Goal: Task Accomplishment & Management: Complete application form

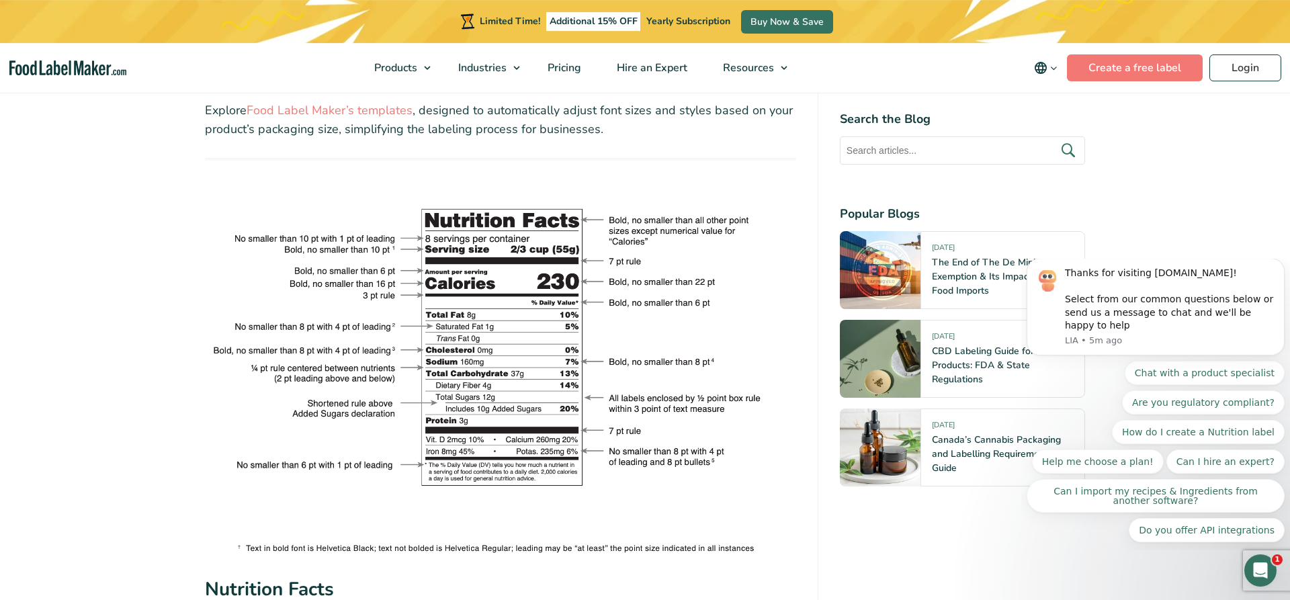
scroll to position [2605, 0]
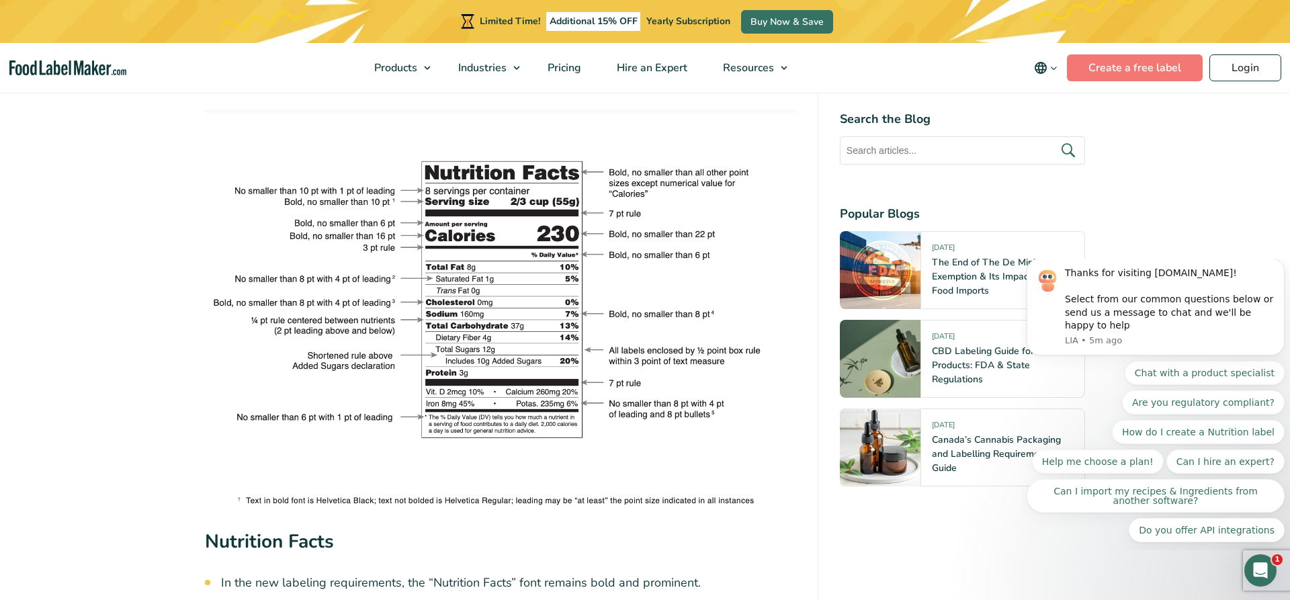
click at [431, 136] on img at bounding box center [500, 309] width 591 height 398
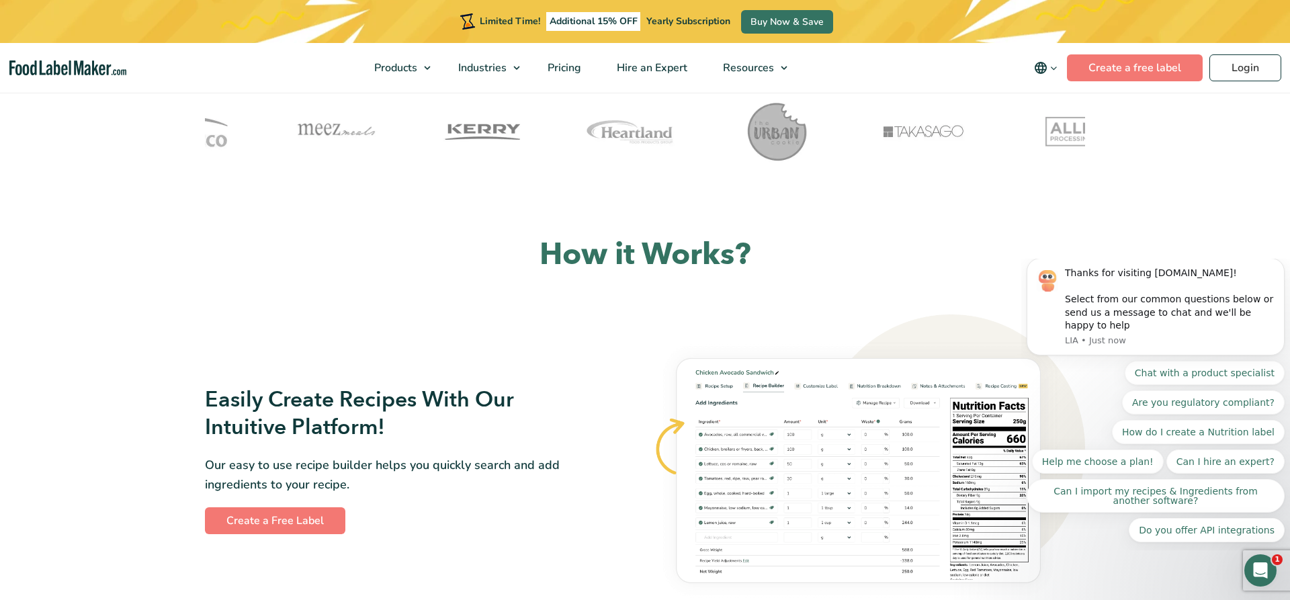
scroll to position [206, 0]
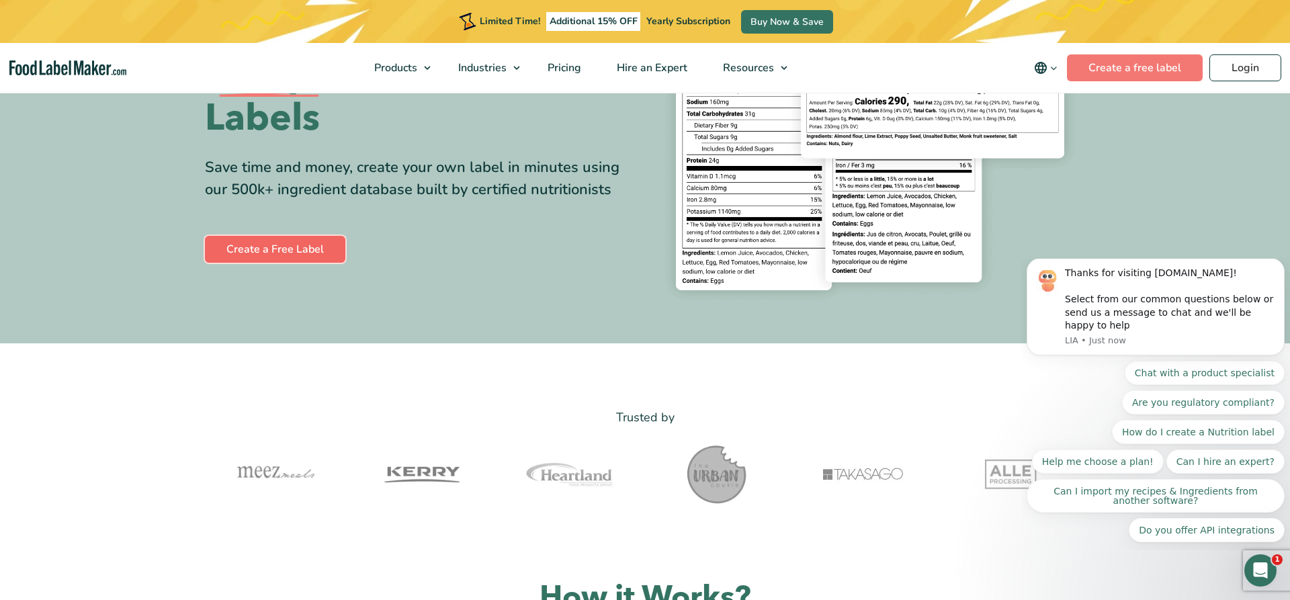
click at [288, 247] on link "Create a Free Label" at bounding box center [275, 249] width 140 height 27
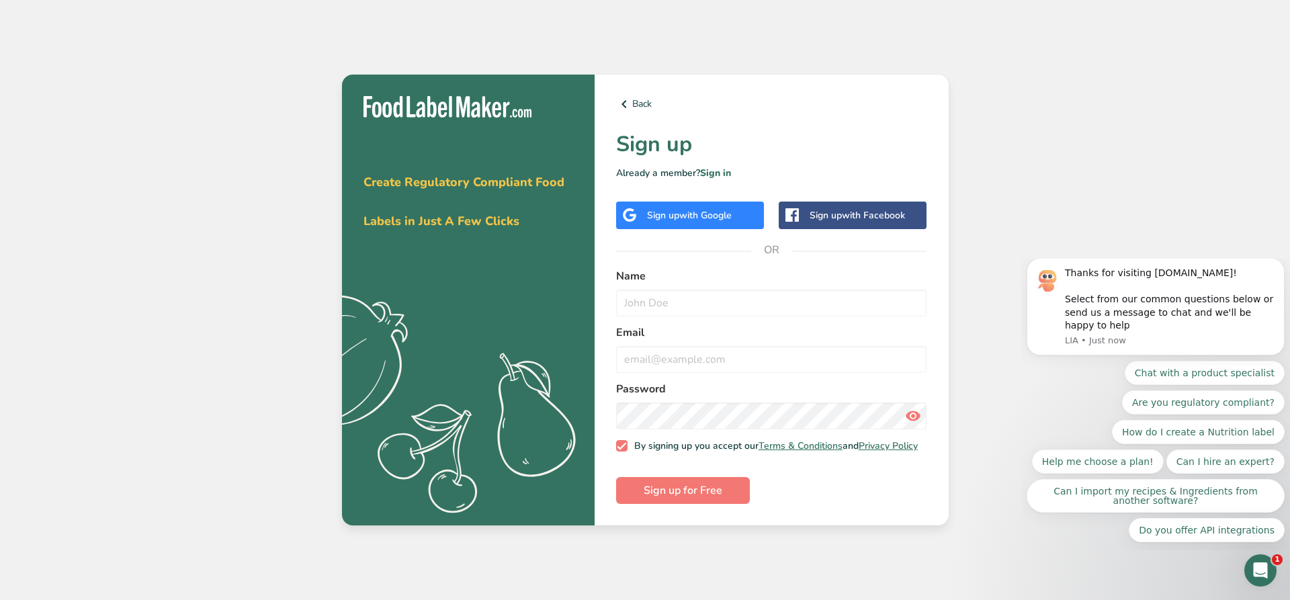
click at [683, 209] on span "with Google" at bounding box center [705, 215] width 52 height 13
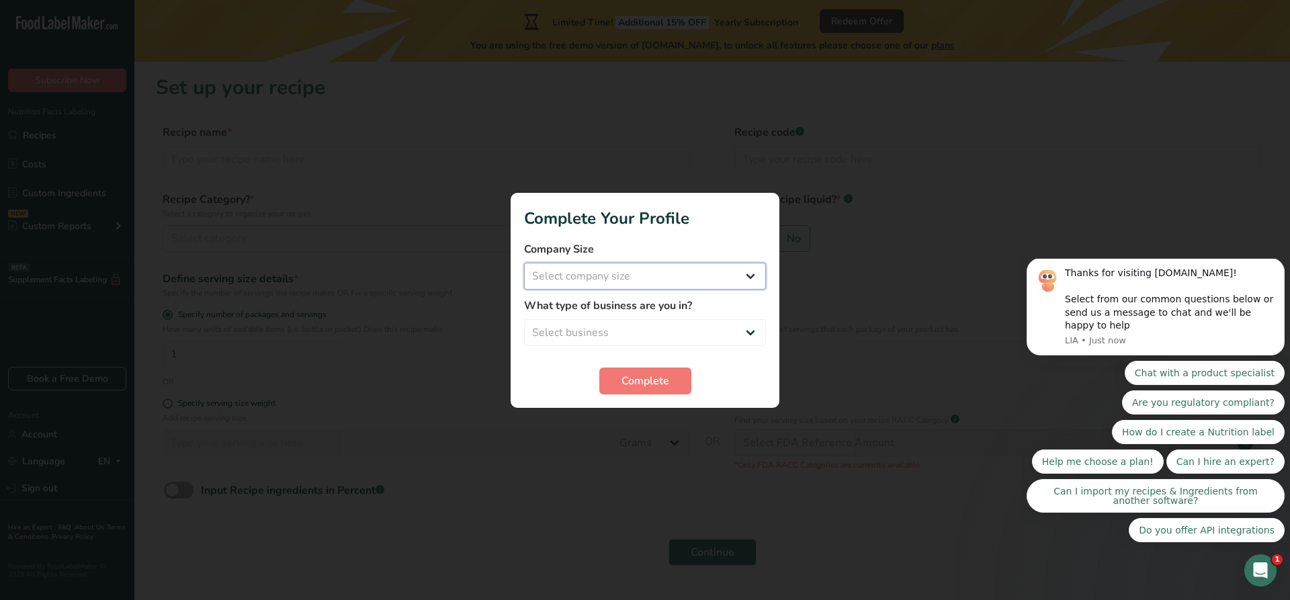
click at [524, 263] on select "Select company size Fewer than 10 Employees 10 to 50 Employees 51 to 500 Employ…" at bounding box center [645, 276] width 242 height 27
select select "1"
click option "Fewer than 10 Employees" at bounding box center [0, 0] width 0 height 0
click at [524, 319] on select "Select business Packaged Food Manufacturer Restaurant & Cafe Bakery Meal Plans …" at bounding box center [645, 332] width 242 height 27
select select "1"
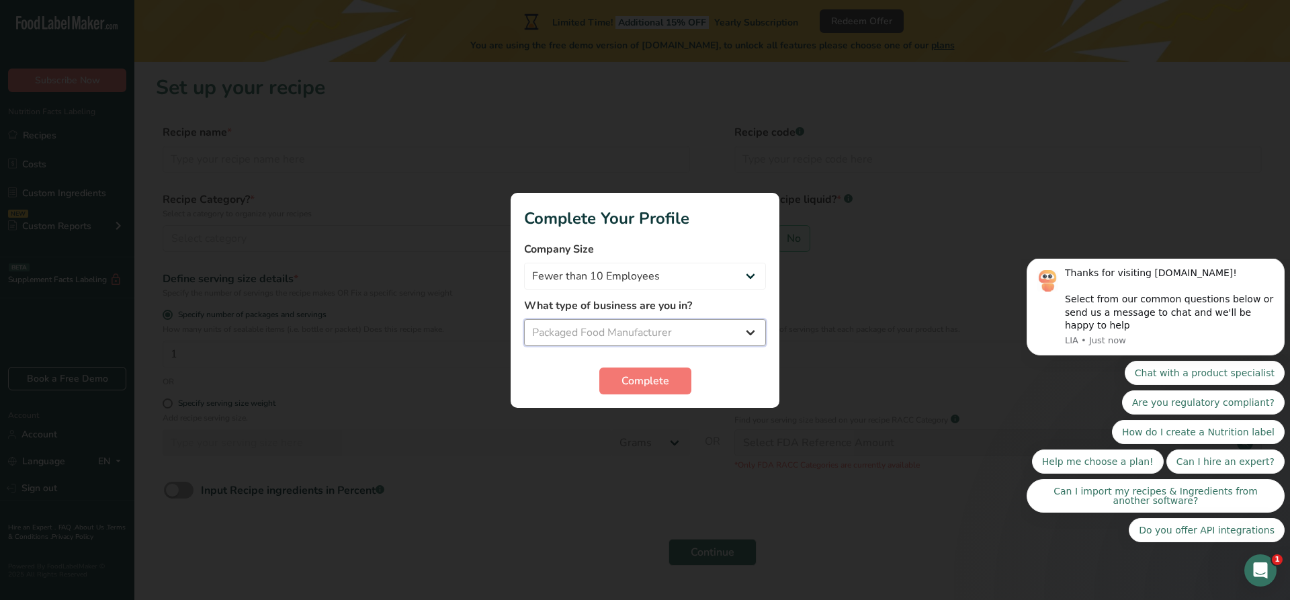
click option "Packaged Food Manufacturer" at bounding box center [0, 0] width 0 height 0
click at [652, 382] on span "Complete" at bounding box center [646, 381] width 48 height 16
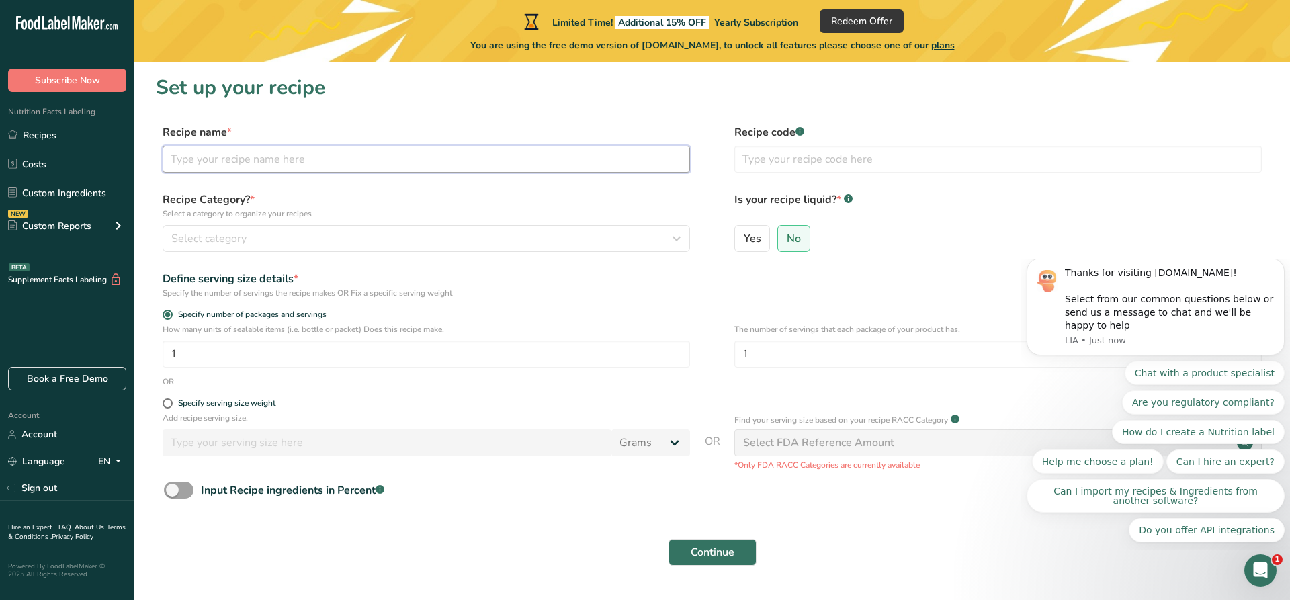
click at [280, 164] on input "text" at bounding box center [426, 159] width 527 height 27
type input "USA1"
click at [802, 153] on input "text" at bounding box center [997, 159] width 527 height 27
type input "100001"
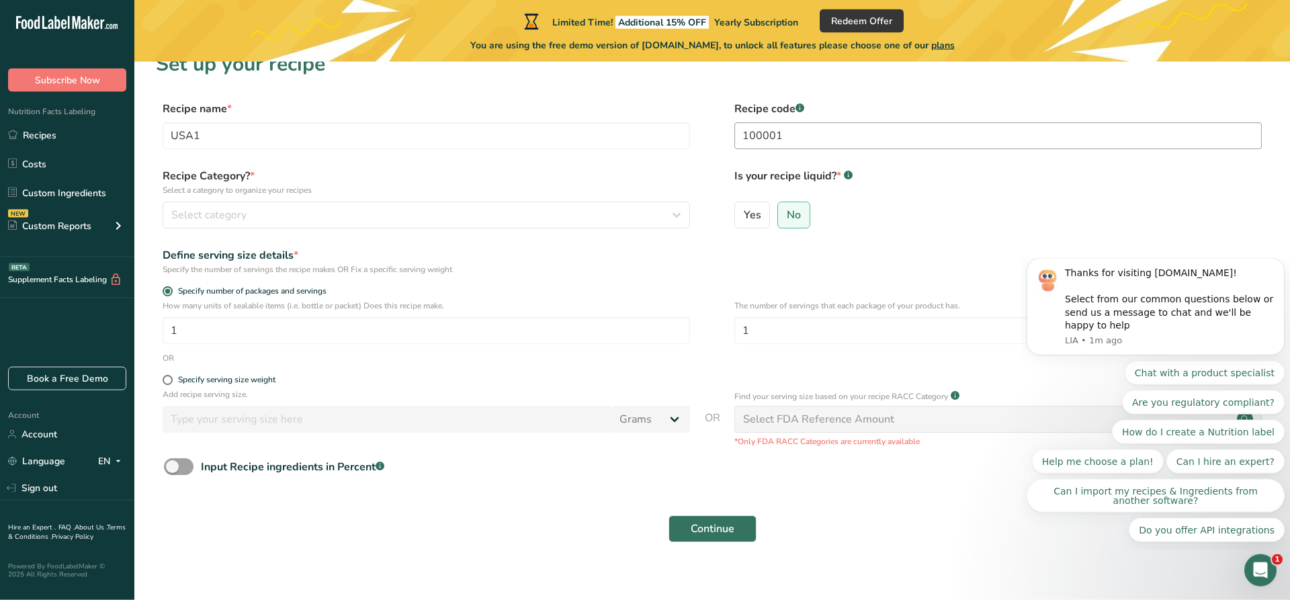
scroll to position [34, 0]
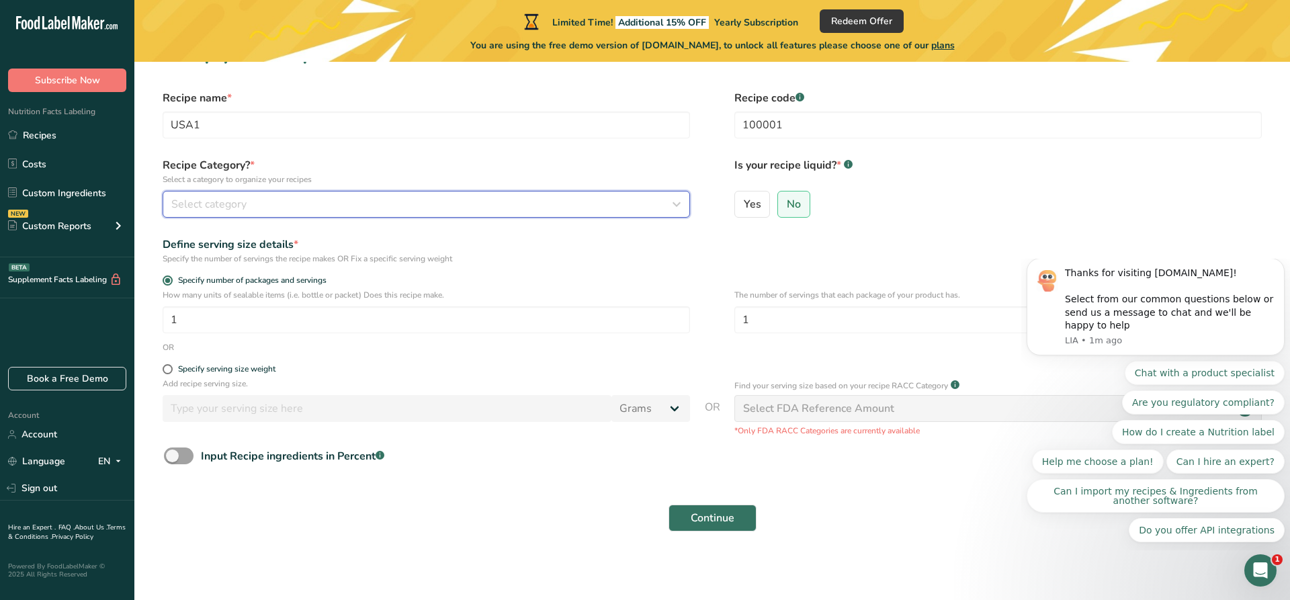
click at [657, 196] on div "Select category" at bounding box center [422, 204] width 502 height 16
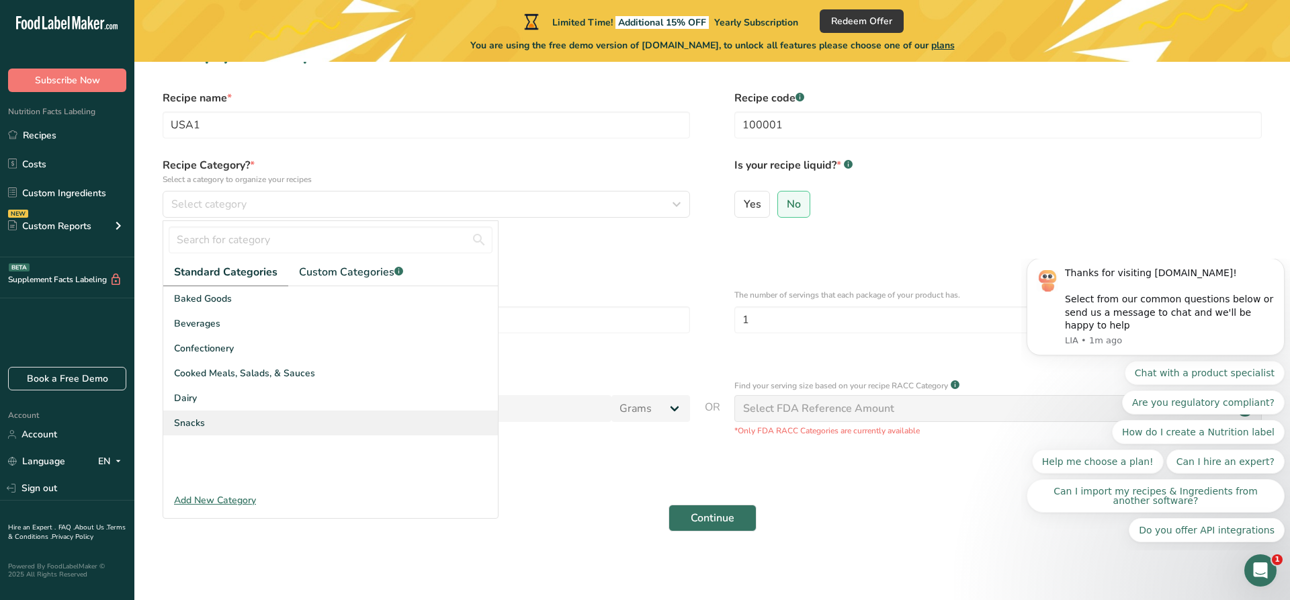
click at [229, 422] on div "Snacks" at bounding box center [330, 423] width 335 height 25
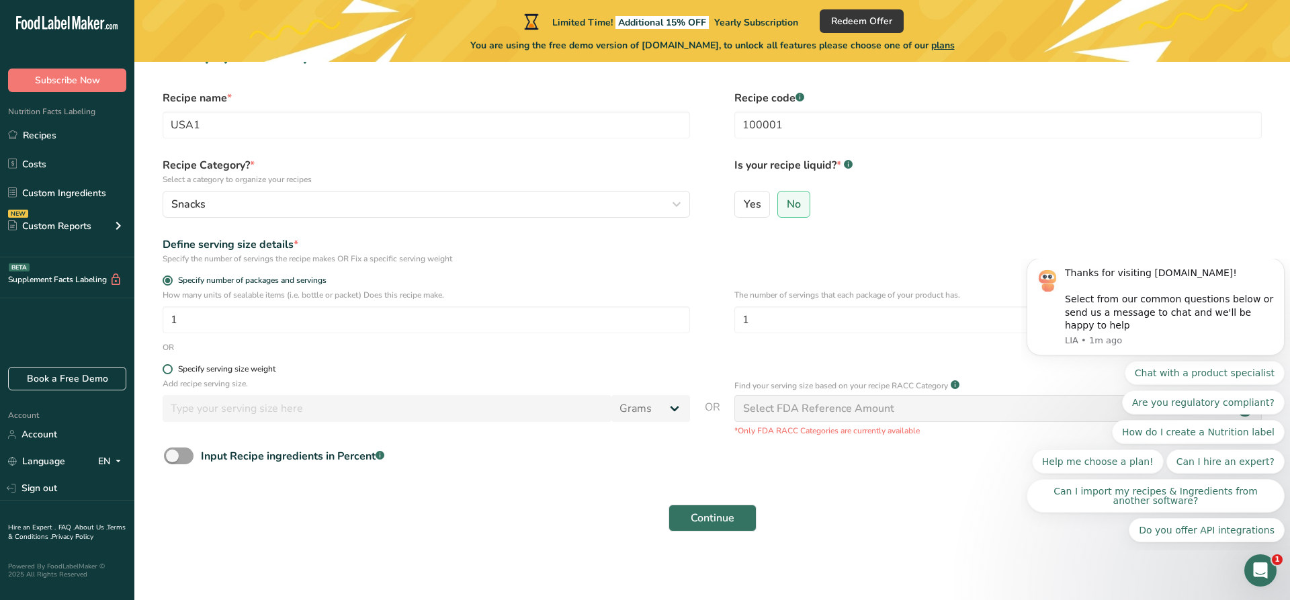
click at [264, 370] on div "Specify serving size weight" at bounding box center [226, 369] width 97 height 10
click at [171, 370] on input "Specify serving size weight" at bounding box center [167, 369] width 9 height 9
radio input "true"
radio input "false"
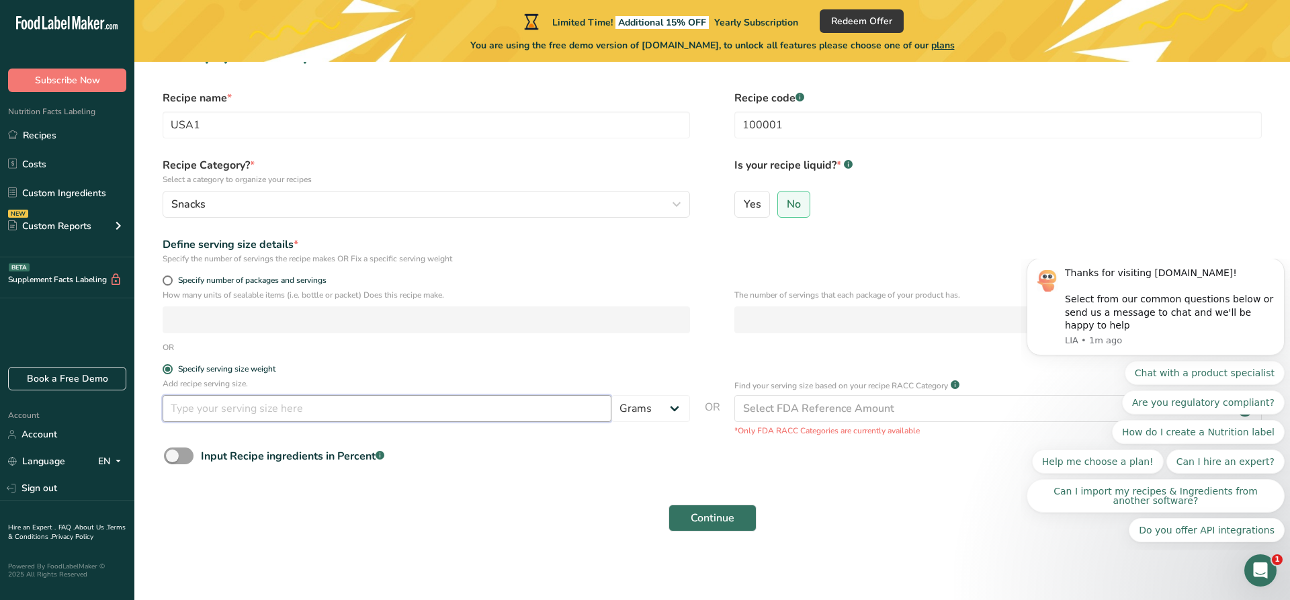
click at [288, 407] on input "number" at bounding box center [387, 408] width 449 height 27
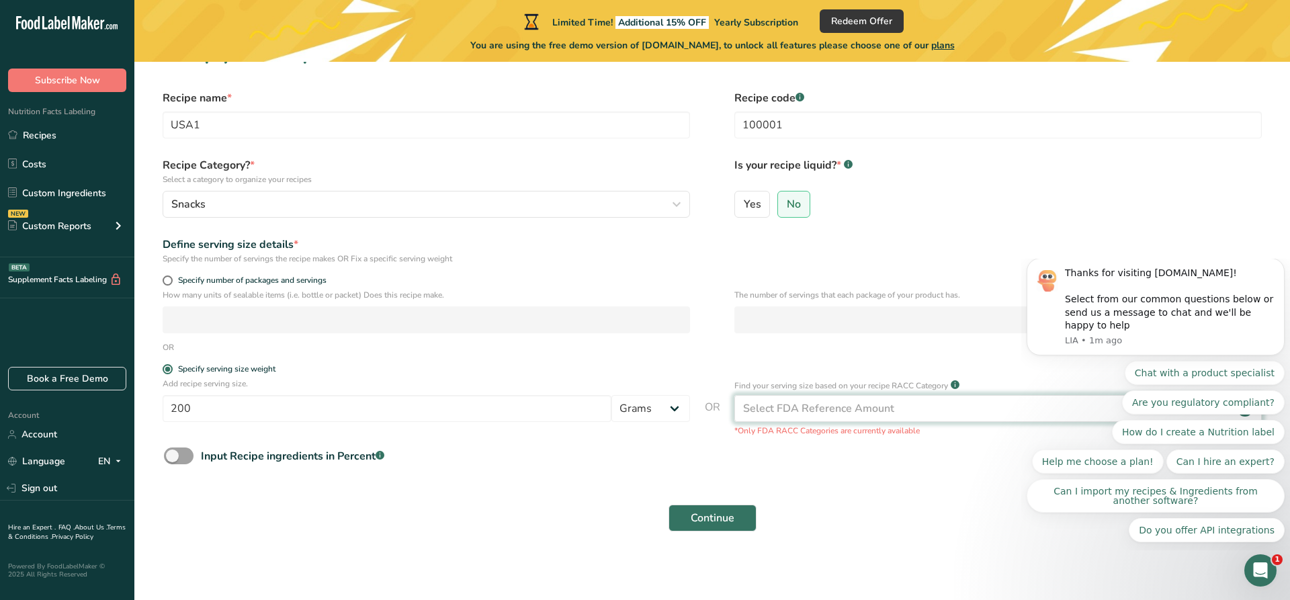
click at [821, 409] on div "Select FDA Reference Amount" at bounding box center [818, 408] width 151 height 16
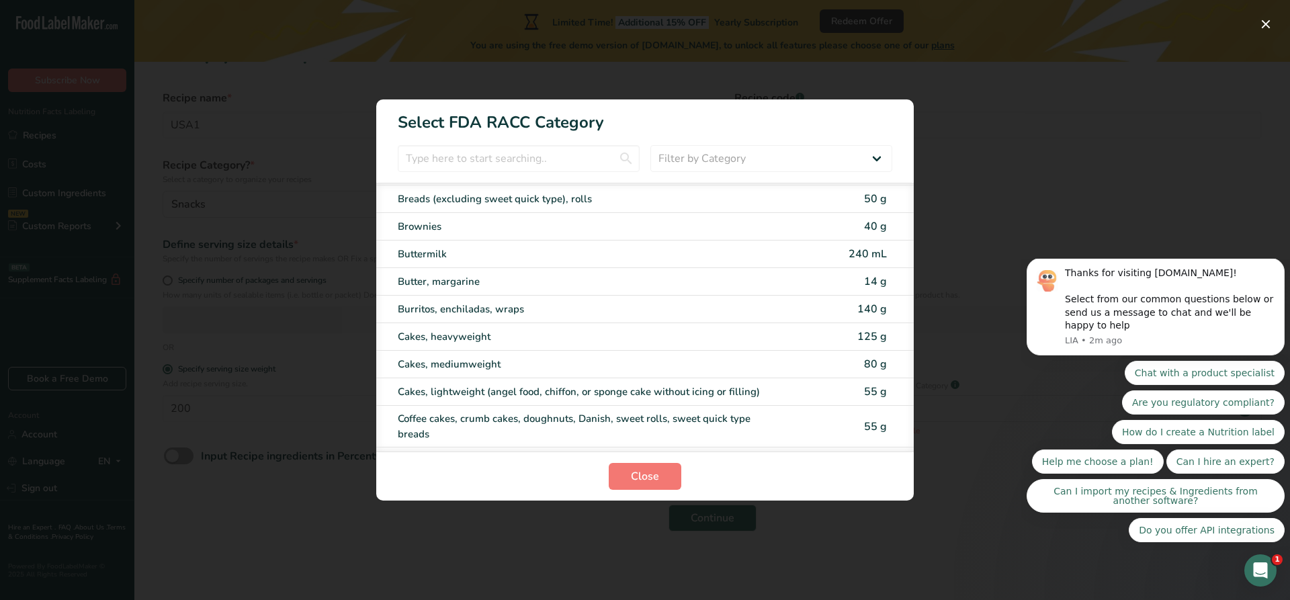
scroll to position [245, 0]
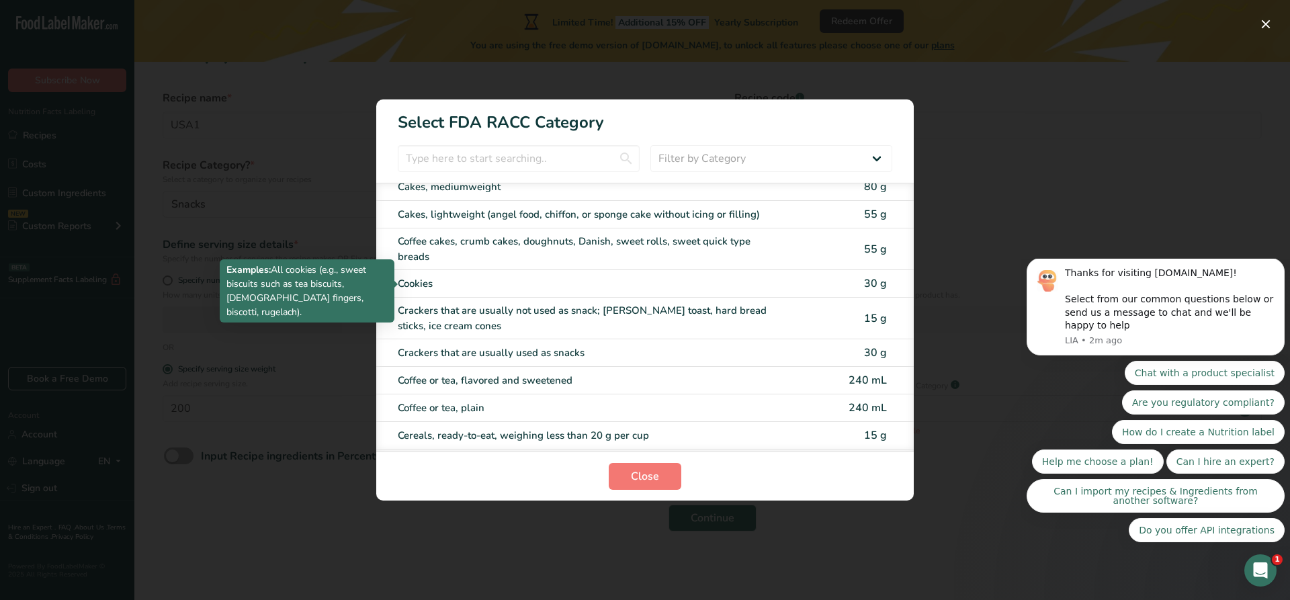
click at [466, 283] on div "Cookies" at bounding box center [589, 283] width 382 height 15
type input "30"
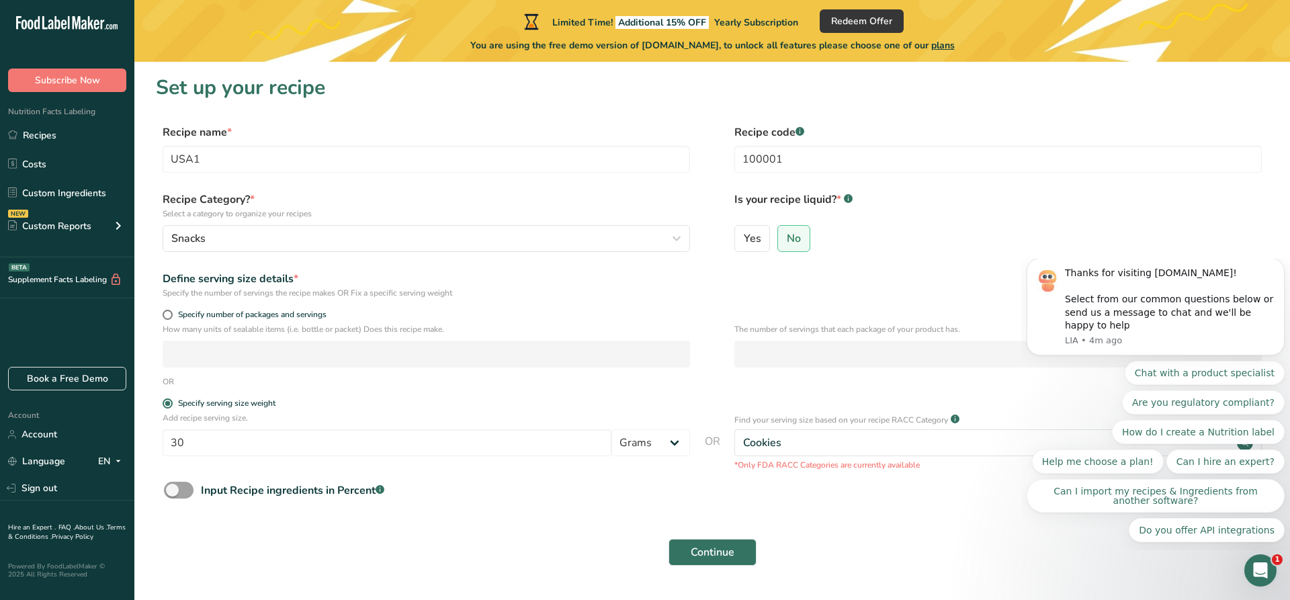
scroll to position [38, 0]
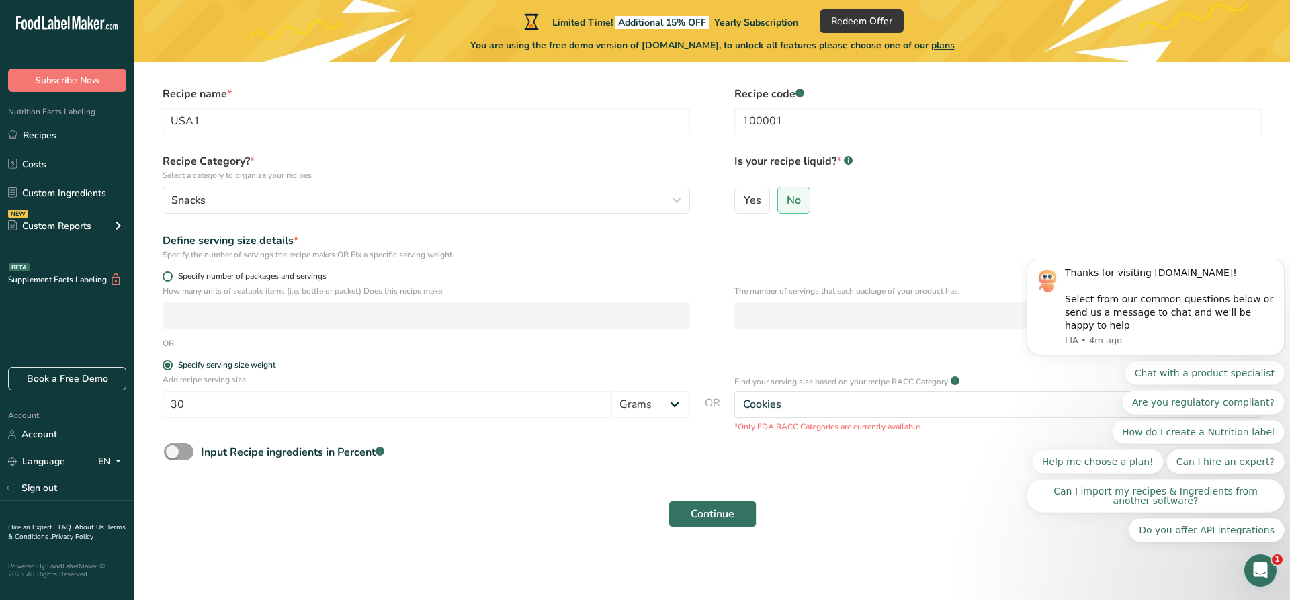
click at [168, 278] on span at bounding box center [168, 276] width 10 height 10
click at [168, 278] on input "Specify number of packages and servings" at bounding box center [167, 276] width 9 height 9
radio input "true"
radio input "false"
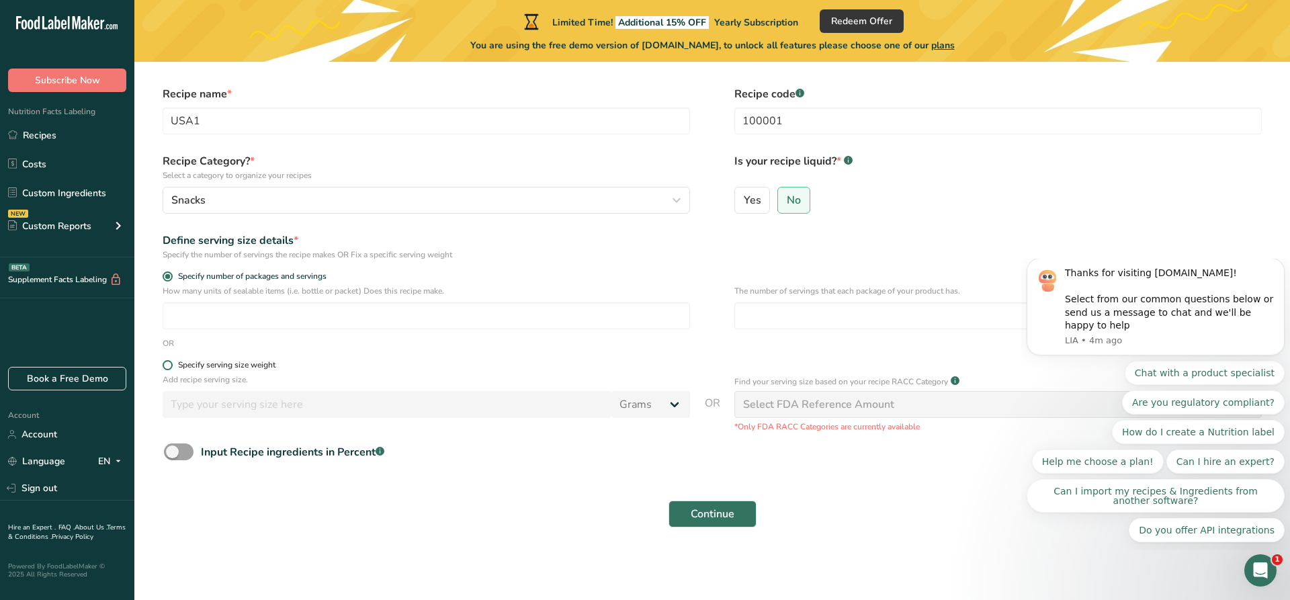
click at [171, 362] on span at bounding box center [168, 365] width 10 height 10
click at [171, 362] on input "Specify serving size weight" at bounding box center [167, 365] width 9 height 9
radio input "true"
radio input "false"
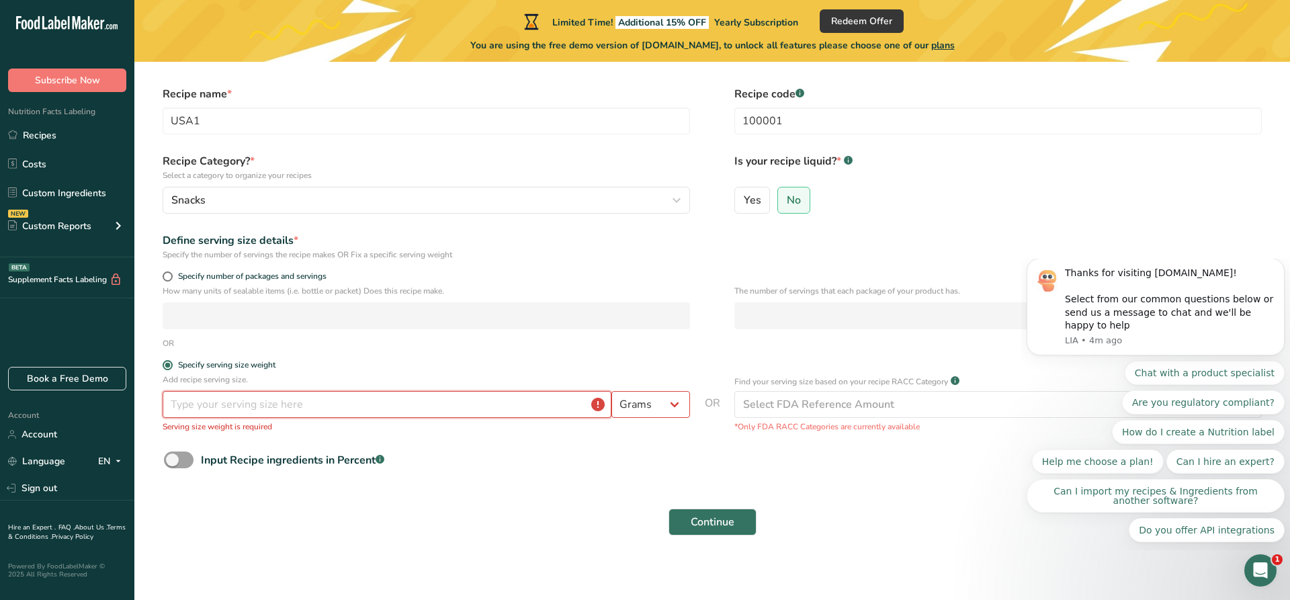
click at [523, 414] on input "number" at bounding box center [387, 404] width 449 height 27
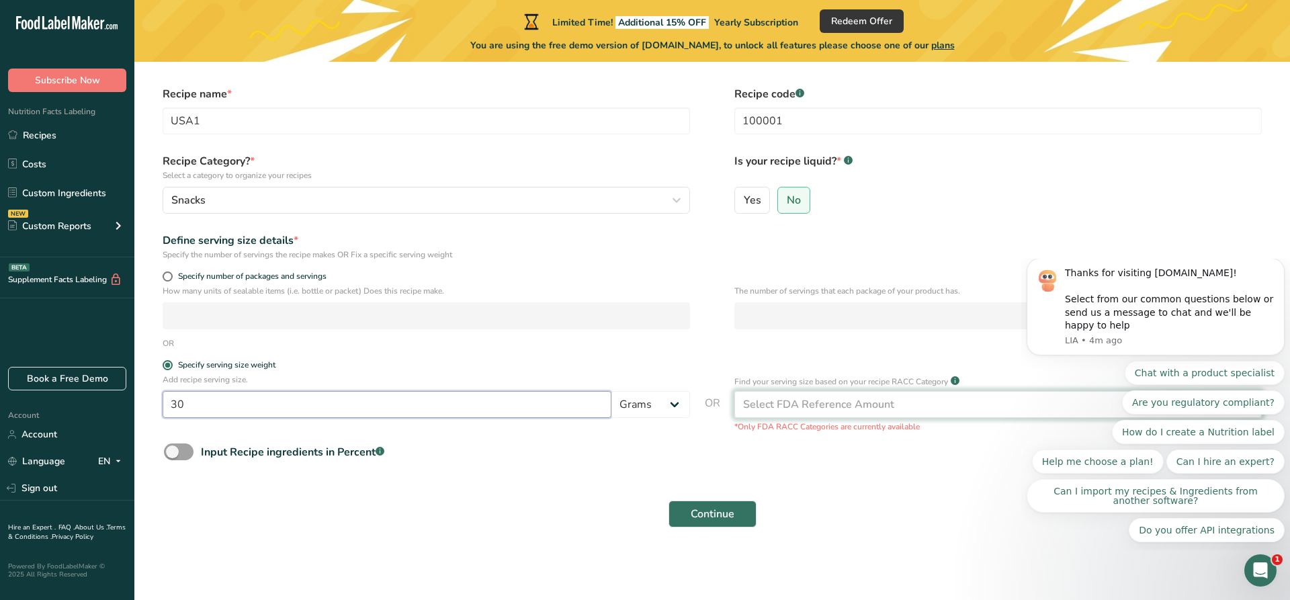
type input "30"
click at [794, 410] on div "Select FDA Reference Amount" at bounding box center [818, 404] width 151 height 16
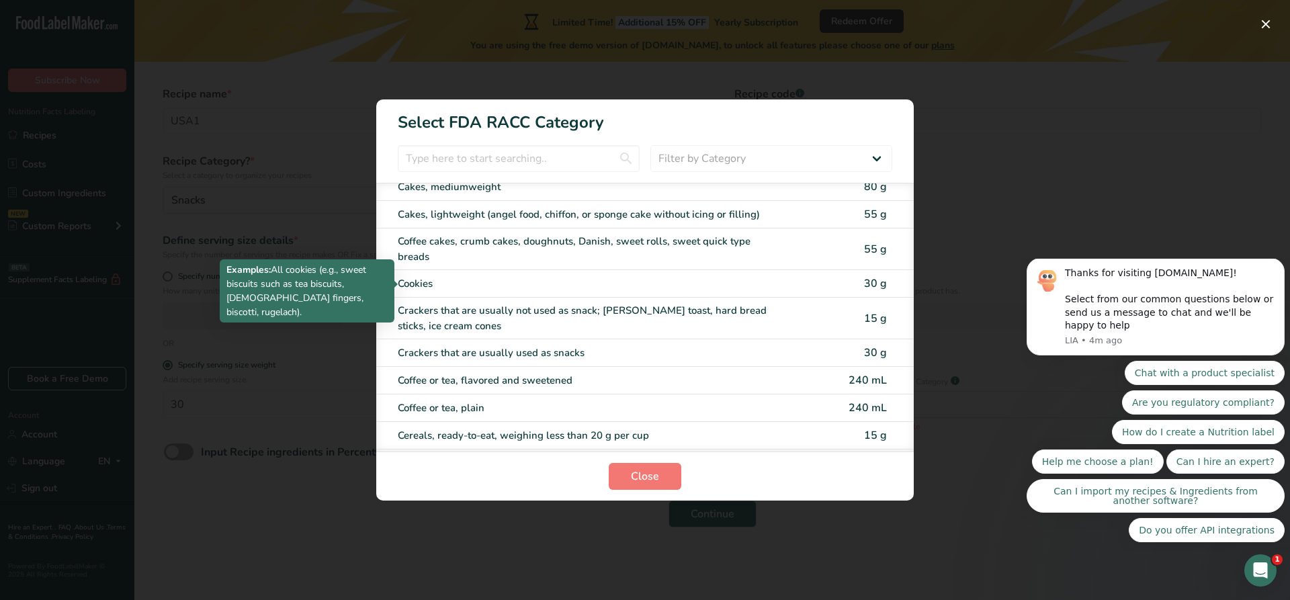
click at [638, 284] on div "Cookies" at bounding box center [589, 283] width 382 height 15
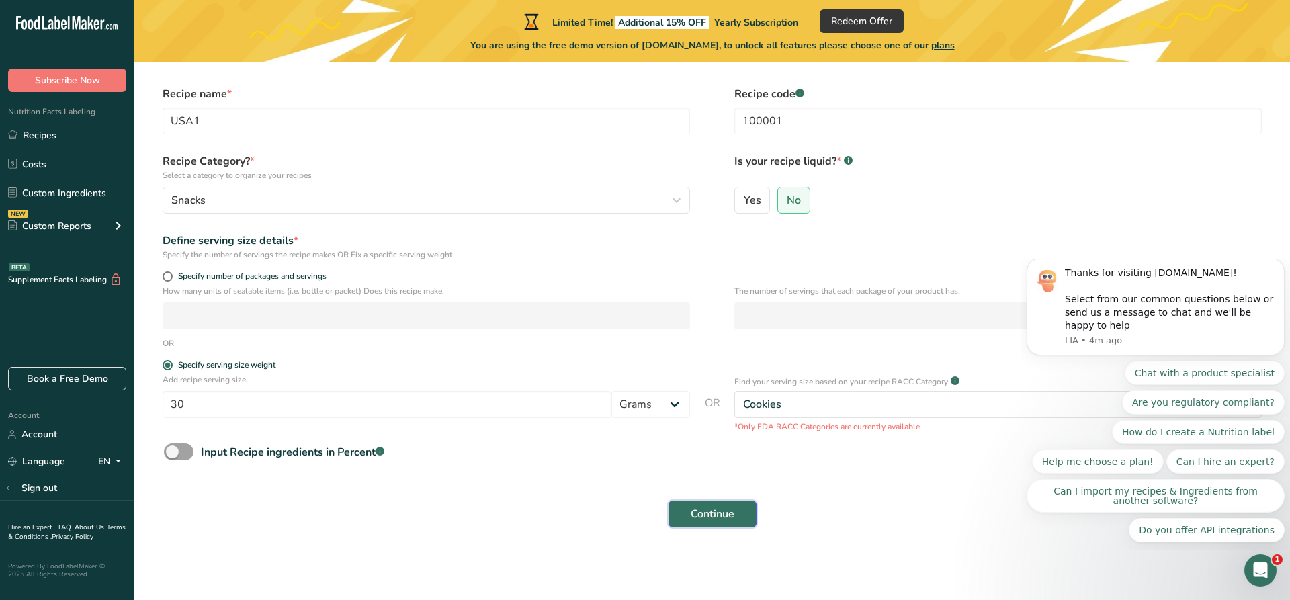
click at [700, 515] on span "Continue" at bounding box center [713, 514] width 44 height 16
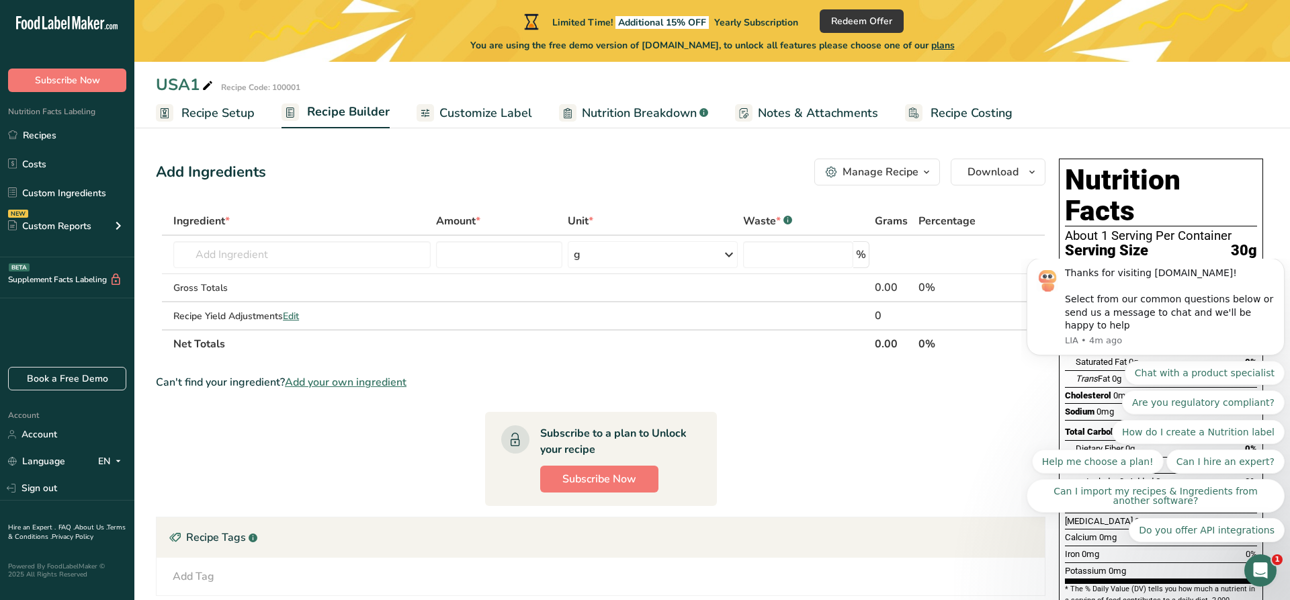
click at [607, 118] on span "Nutrition Breakdown" at bounding box center [639, 113] width 115 height 18
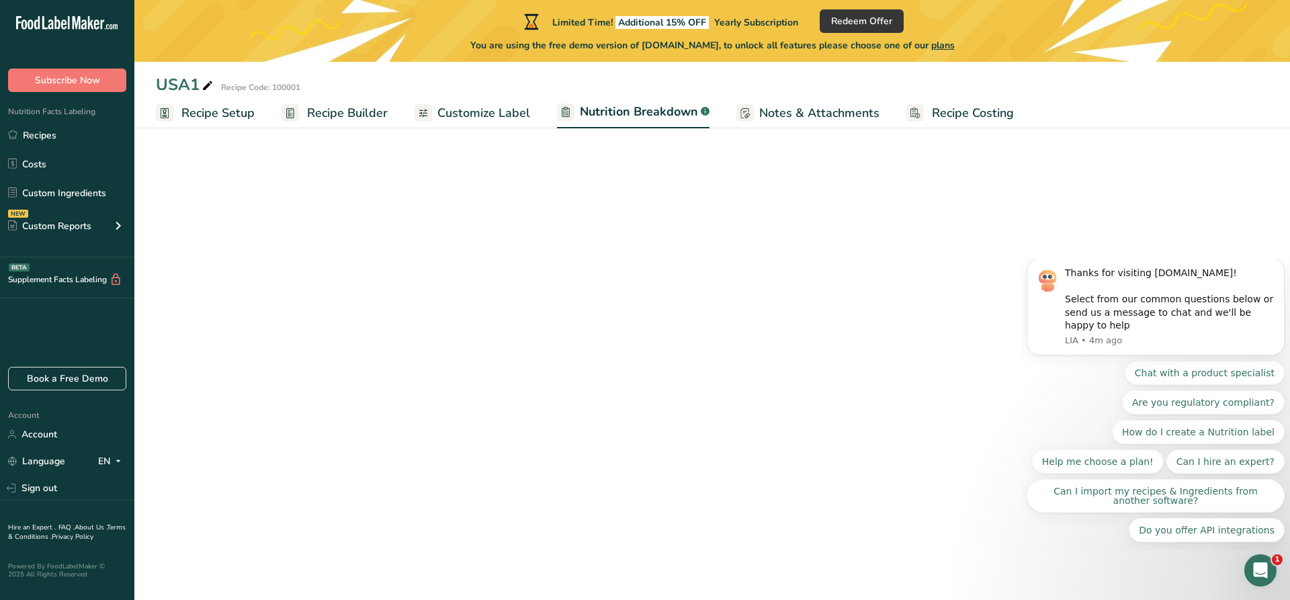
select select "Calories"
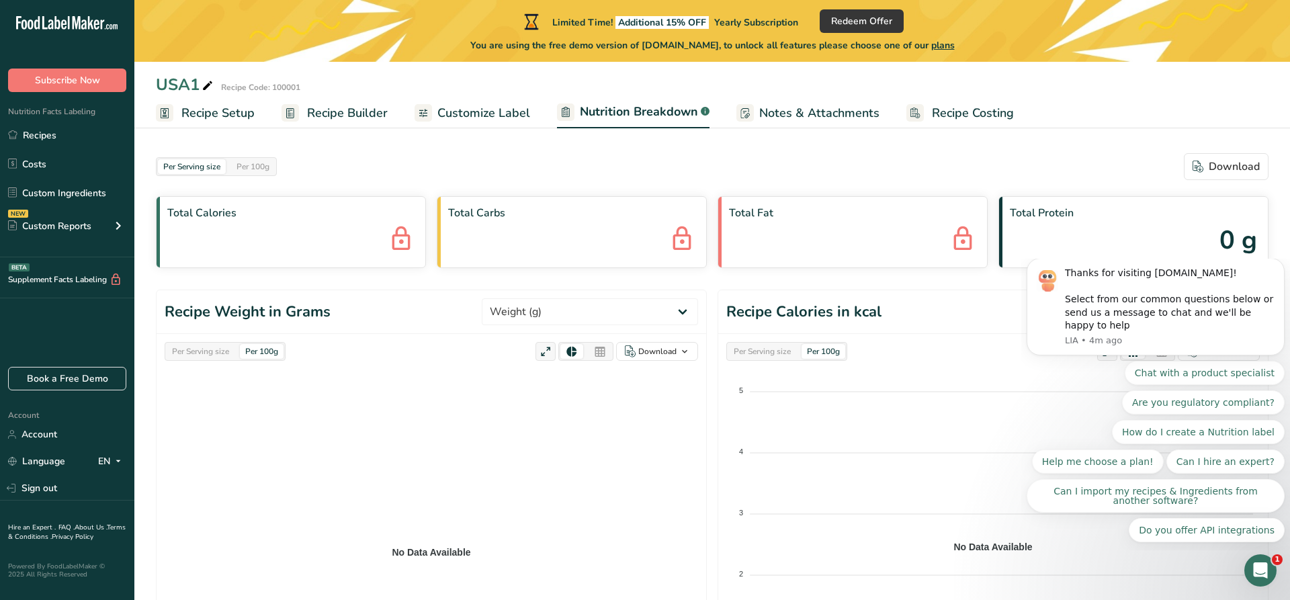
click at [349, 115] on span "Recipe Builder" at bounding box center [347, 113] width 81 height 18
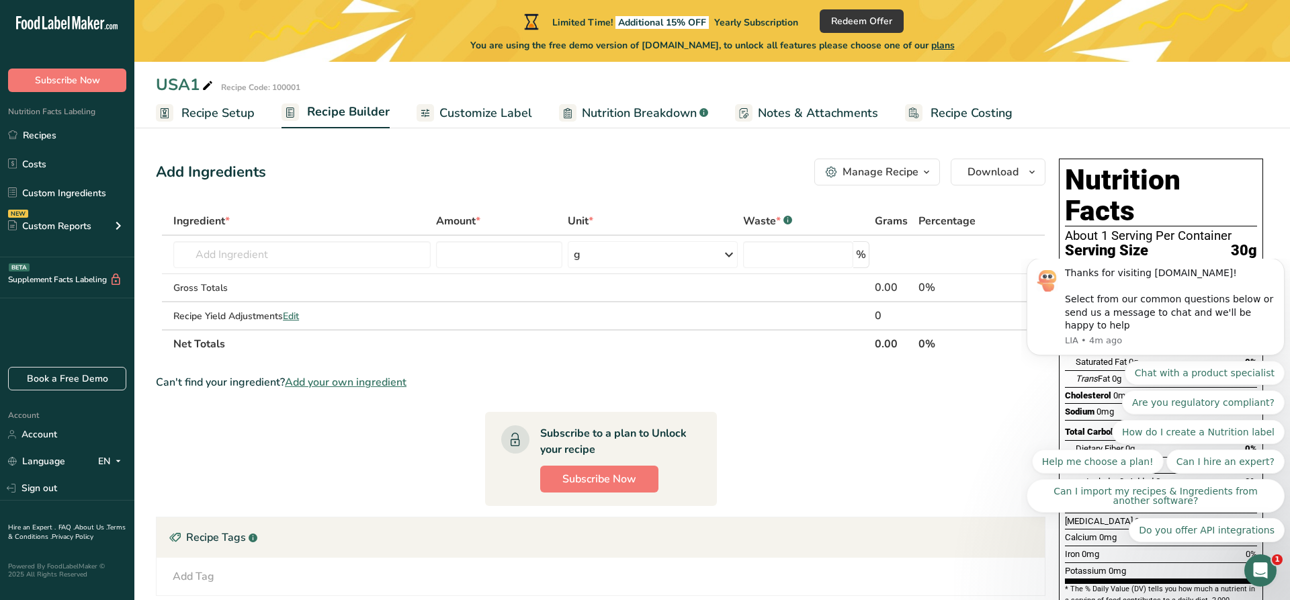
click at [1150, 136] on section "Add Ingredients Manage Recipe Delete Recipe Duplicate Recipe Scale Recipe Save …" at bounding box center [712, 446] width 1156 height 628
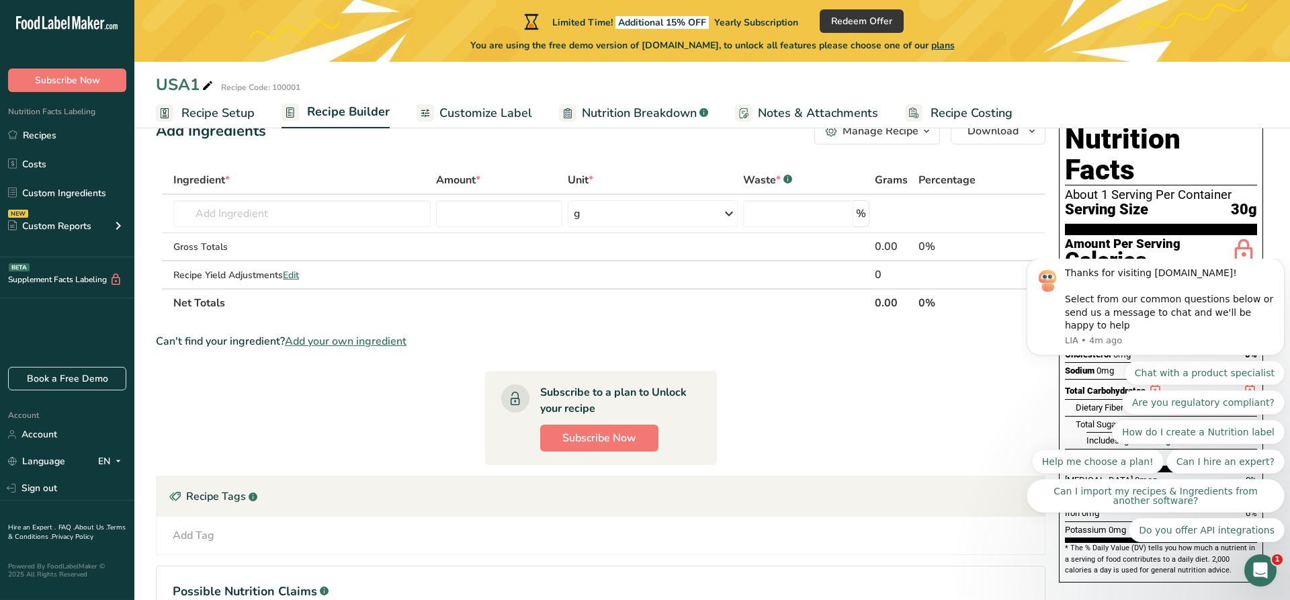
scroll to position [22, 0]
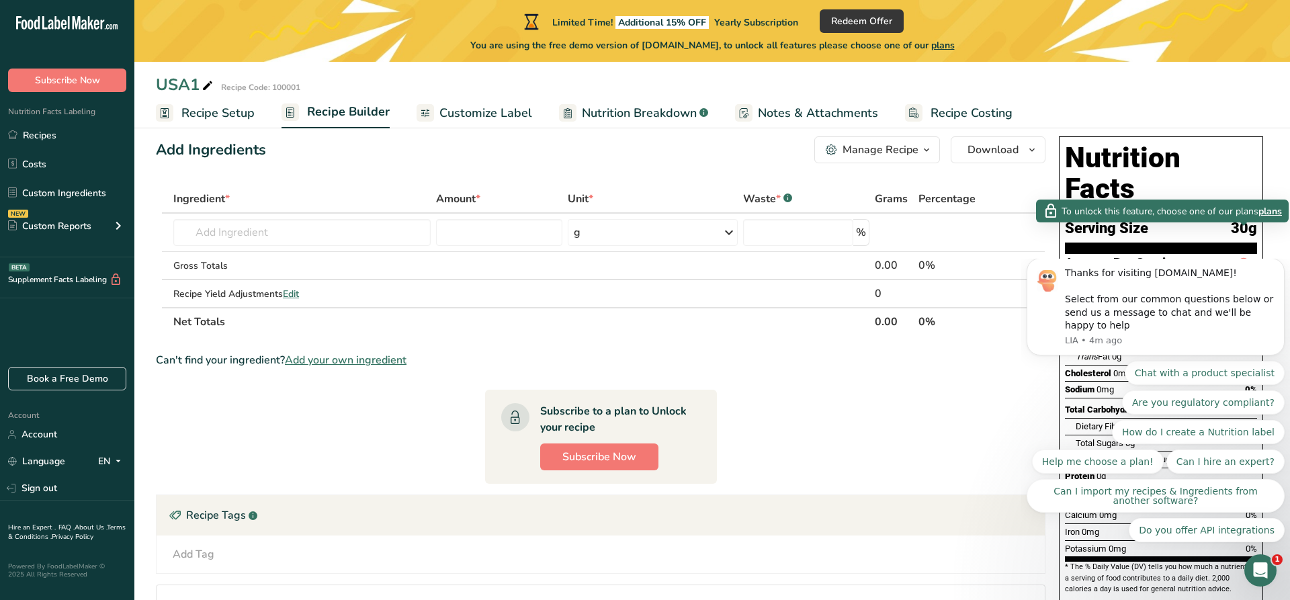
click at [1245, 255] on icon at bounding box center [1243, 271] width 27 height 32
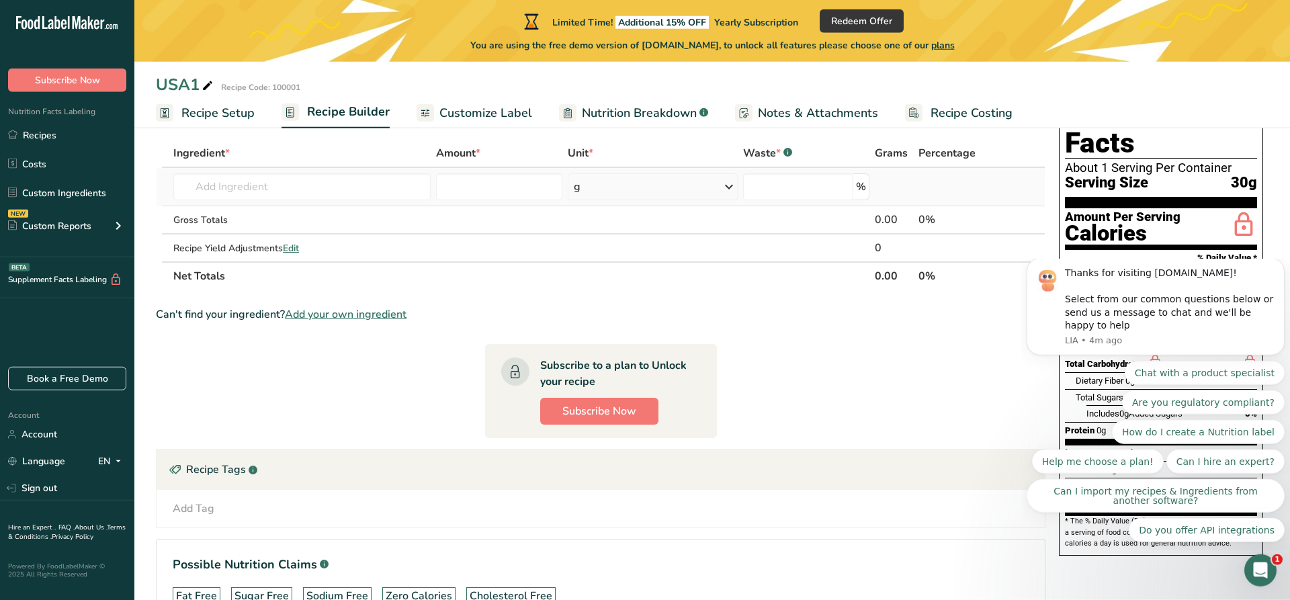
scroll to position [0, 0]
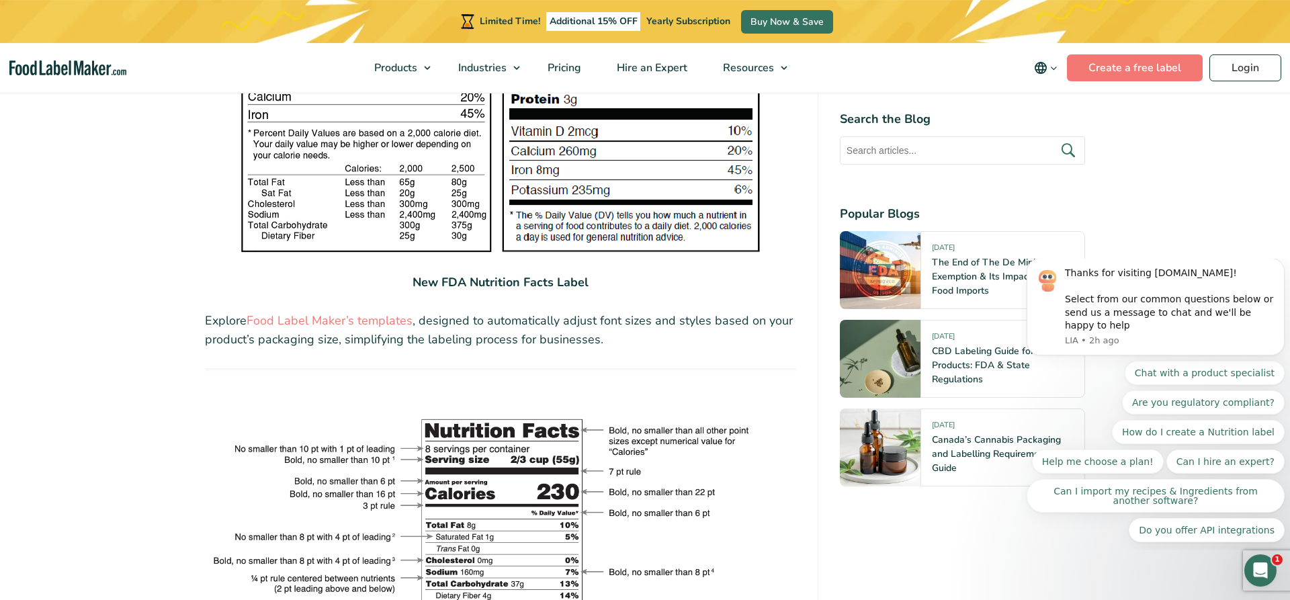
scroll to position [2536, 0]
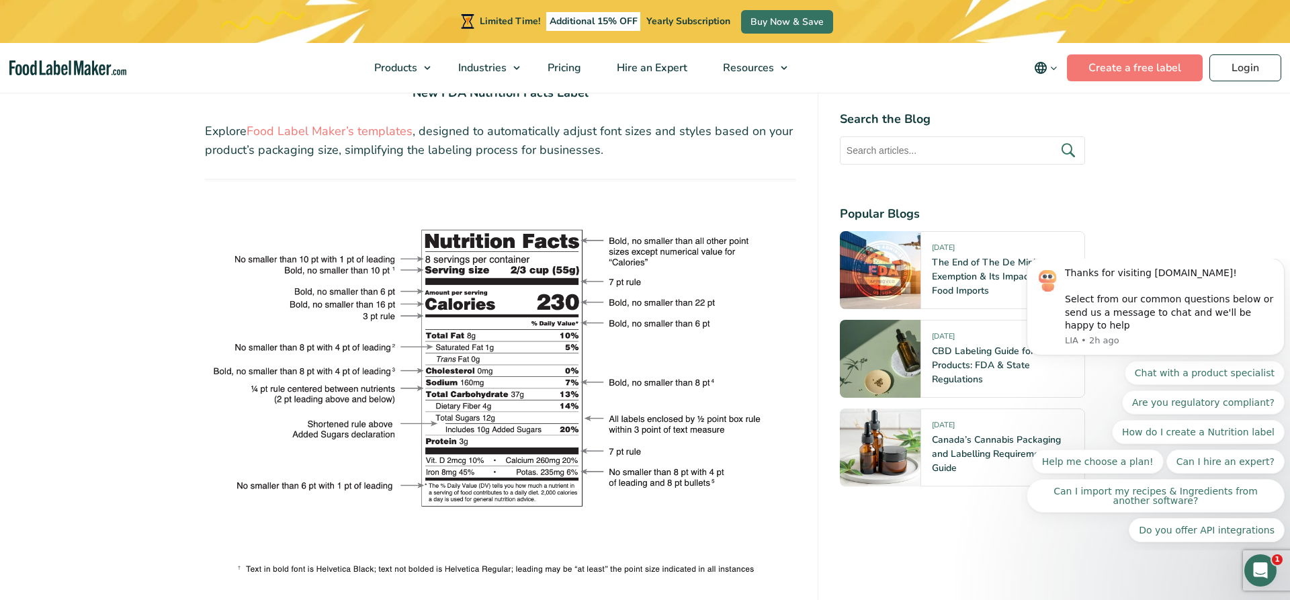
click at [465, 456] on img at bounding box center [500, 378] width 591 height 398
click at [478, 461] on img at bounding box center [500, 378] width 591 height 398
